Goal: Information Seeking & Learning: Learn about a topic

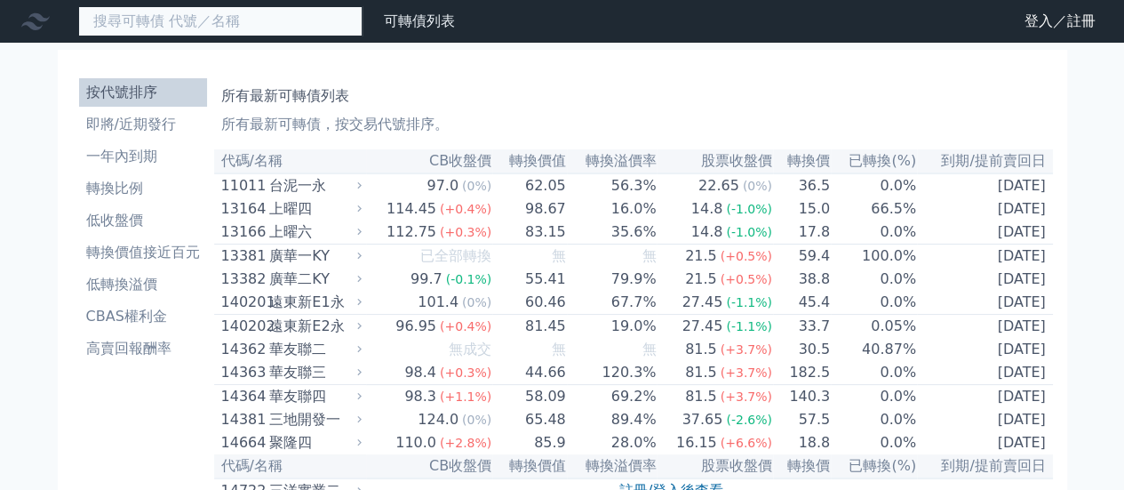
click at [208, 14] on input at bounding box center [220, 21] width 284 height 30
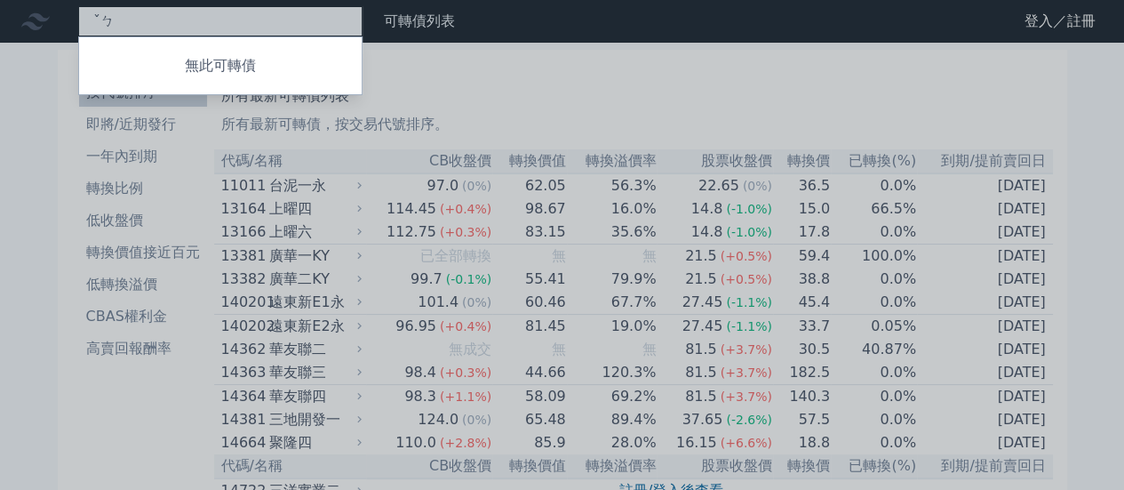
type input "ˇ"
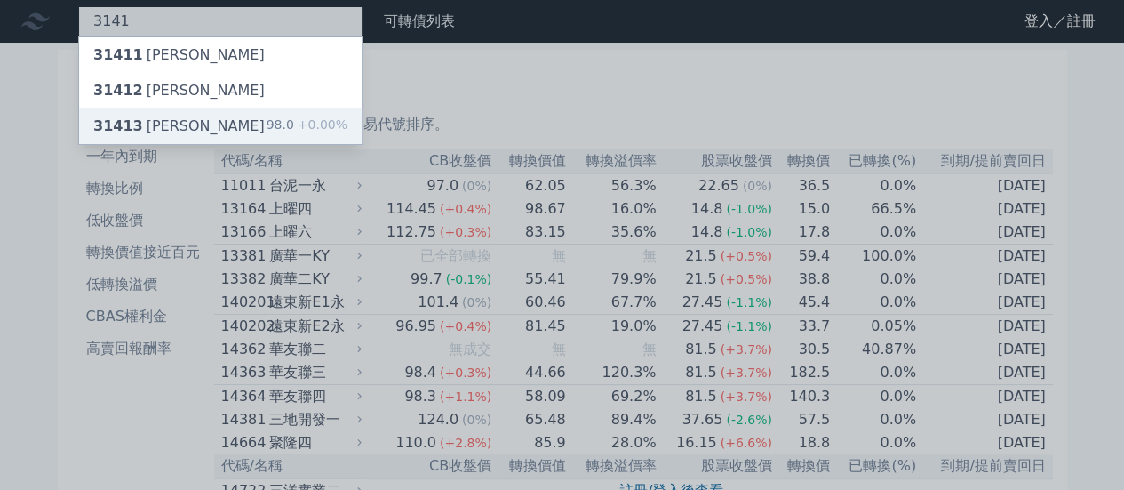
type input "3141"
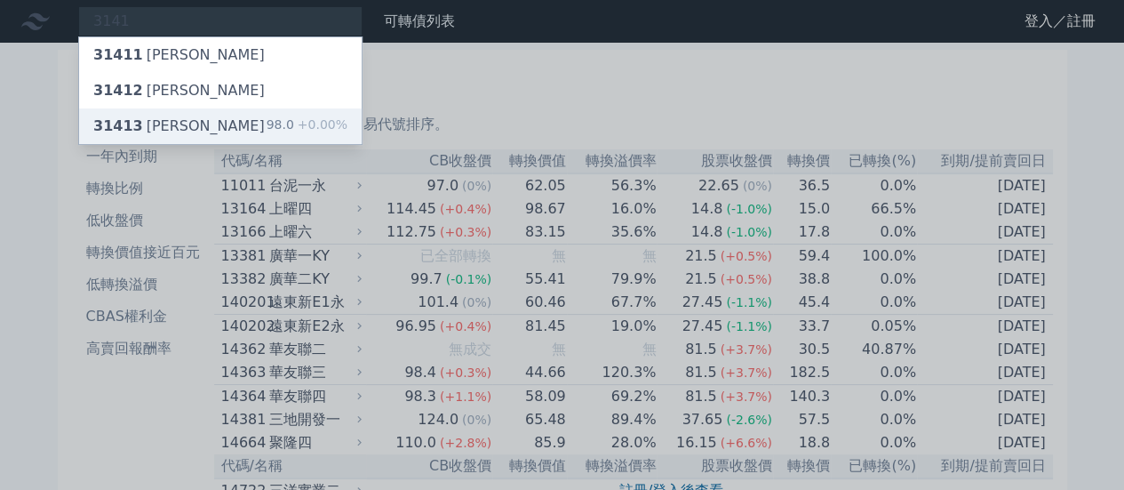
click at [186, 122] on div "31413 晶宏三 98.0 +0.00%" at bounding box center [220, 126] width 283 height 36
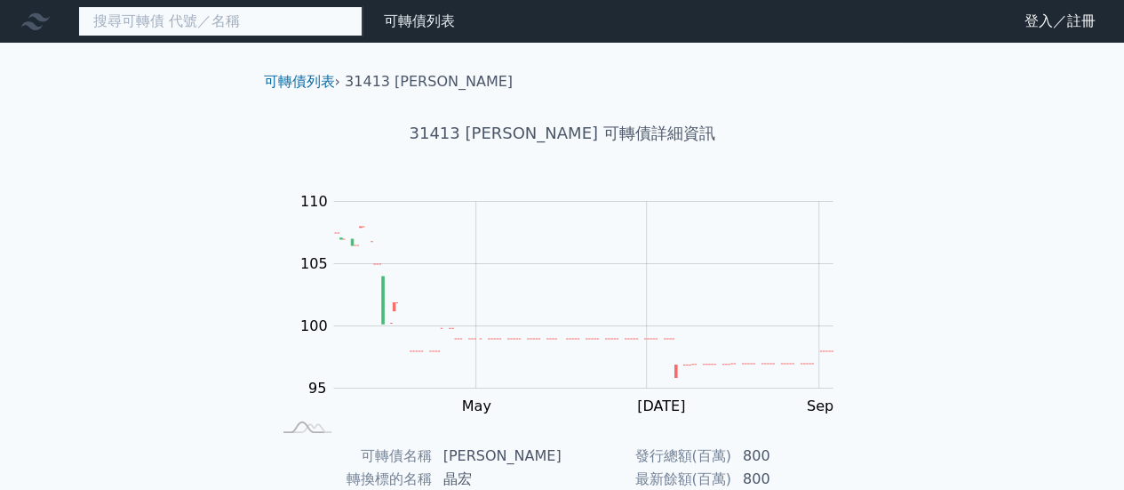
click at [244, 29] on input at bounding box center [220, 21] width 284 height 30
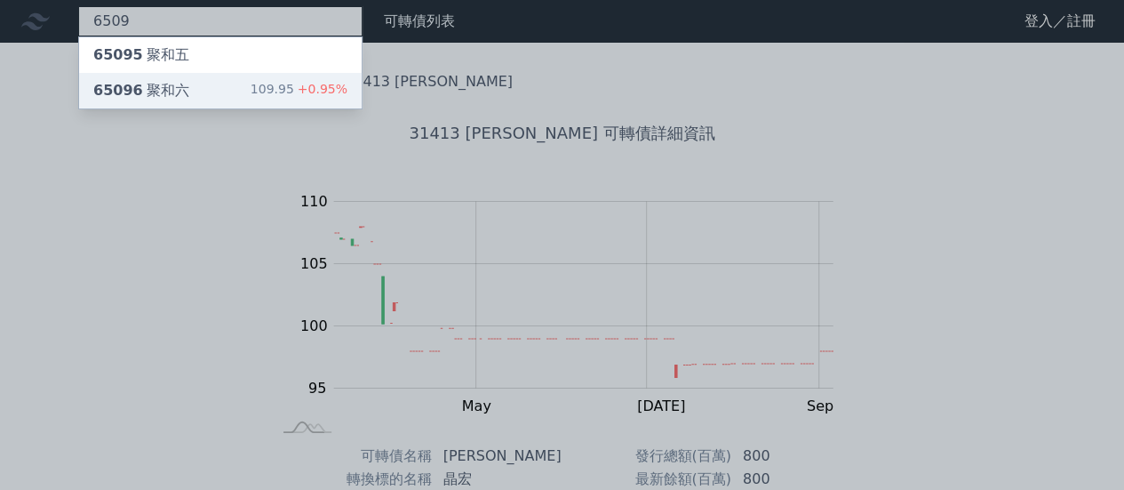
type input "6509"
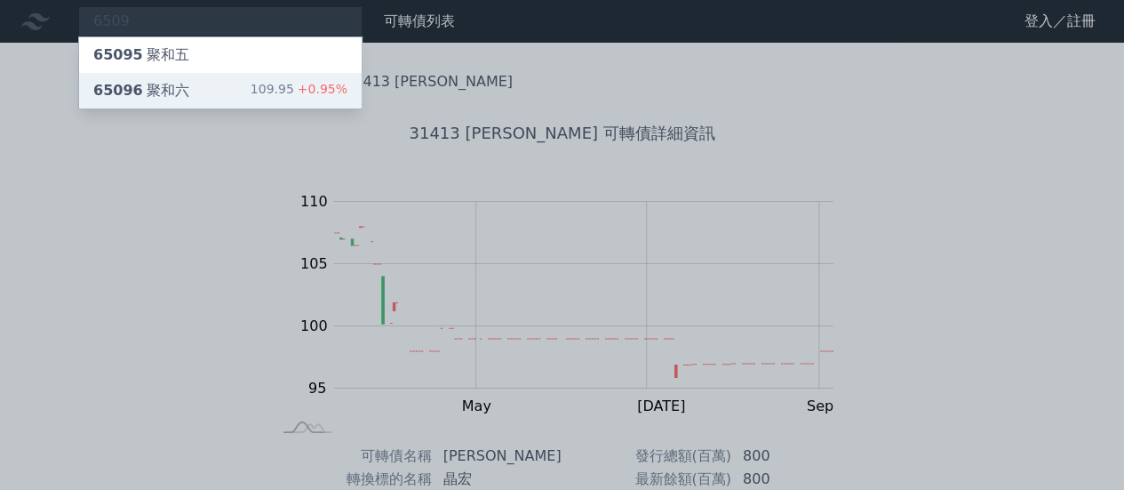
click at [197, 88] on div "65096 聚和六 109.95 +0.95%" at bounding box center [220, 91] width 283 height 36
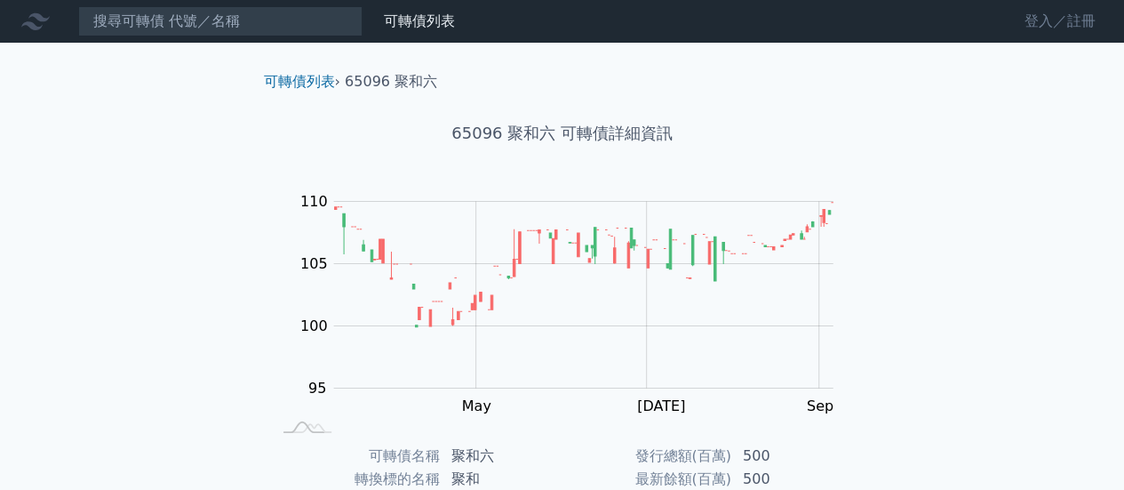
click at [1051, 21] on link "登入／註冊" at bounding box center [1061, 21] width 100 height 28
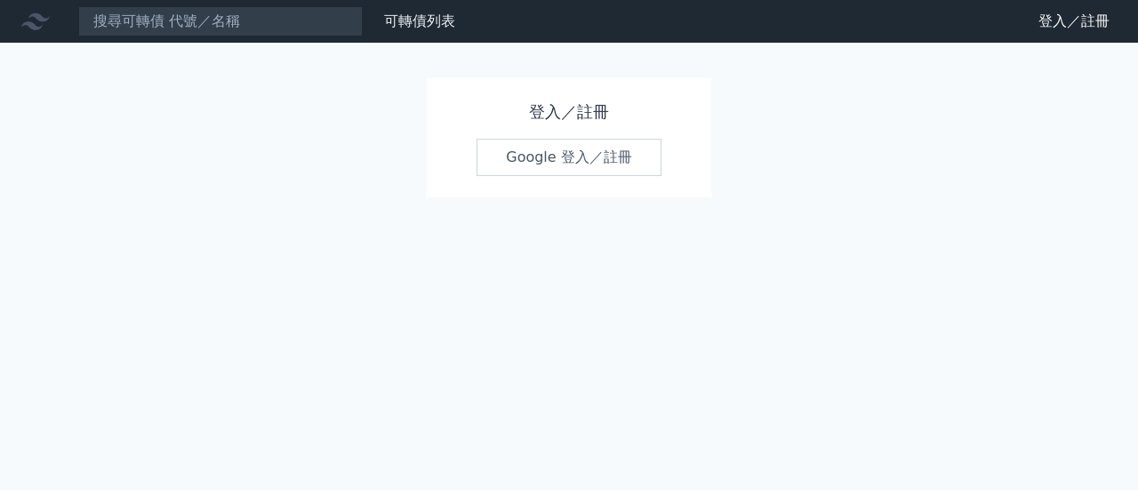
click at [565, 154] on link "Google 登入／註冊" at bounding box center [568, 157] width 185 height 37
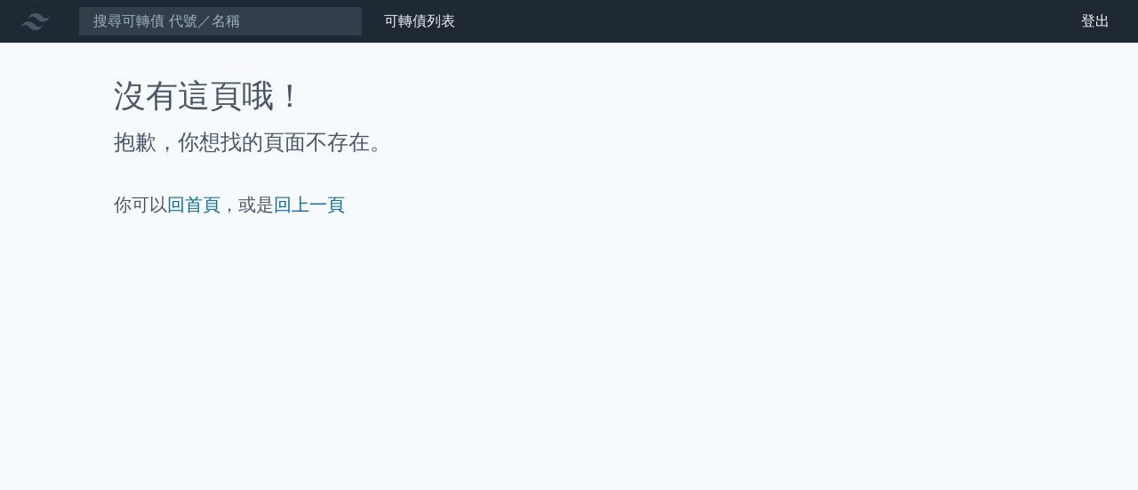
click at [36, 24] on icon at bounding box center [35, 21] width 28 height 28
click at [441, 26] on link "可轉債列表" at bounding box center [419, 20] width 71 height 17
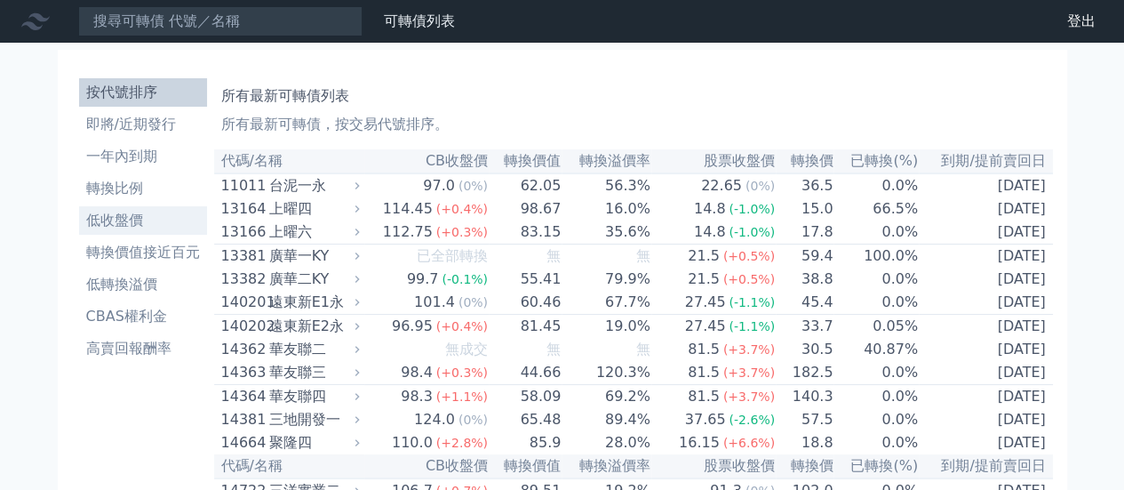
click at [130, 222] on li "低收盤價" at bounding box center [143, 220] width 128 height 21
